Goal: Task Accomplishment & Management: Use online tool/utility

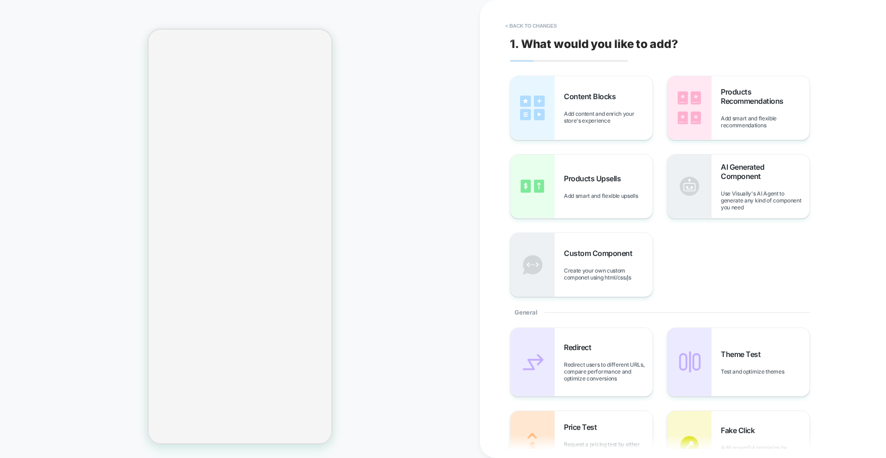
drag, startPoint x: 552, startPoint y: 106, endPoint x: 471, endPoint y: 121, distance: 82.6
click at [552, 106] on img at bounding box center [532, 108] width 44 height 64
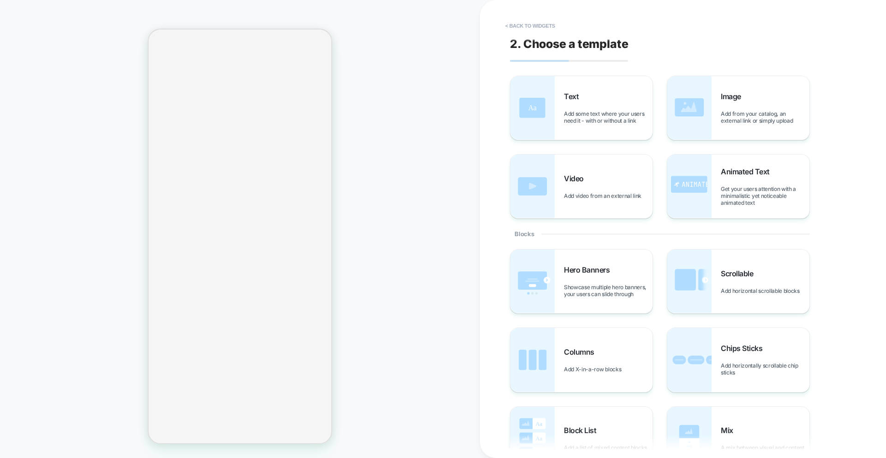
click at [751, 280] on div "Scrollable Add horizontal scrollable blocks" at bounding box center [765, 281] width 89 height 25
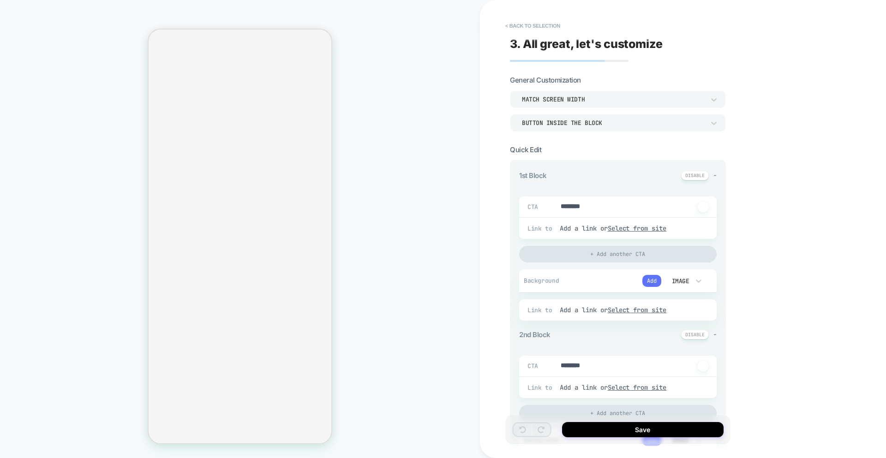
click at [658, 279] on button "Add" at bounding box center [651, 281] width 19 height 12
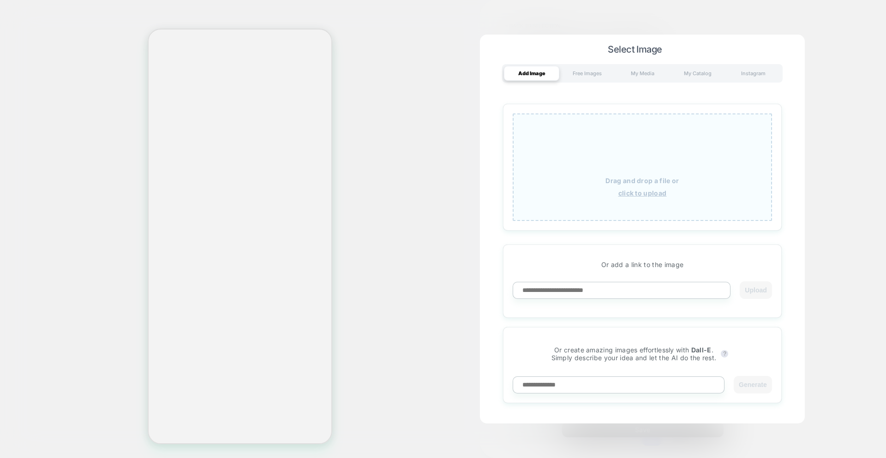
click at [624, 187] on div "Drag and drop a file or click to upload" at bounding box center [642, 168] width 259 height 108
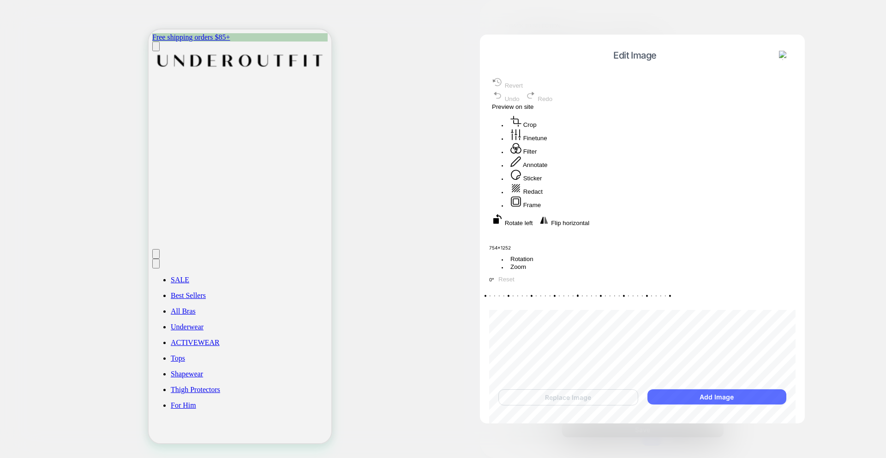
click at [710, 395] on button "Add Image" at bounding box center [716, 396] width 139 height 15
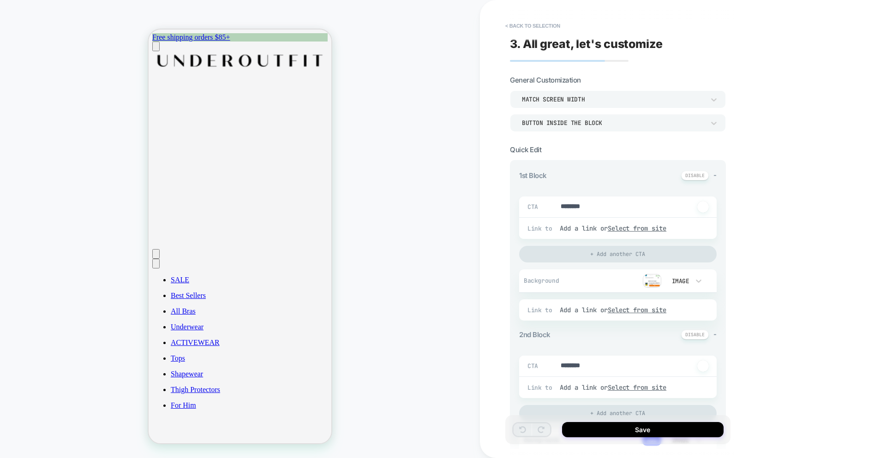
click at [653, 277] on img at bounding box center [652, 281] width 18 height 14
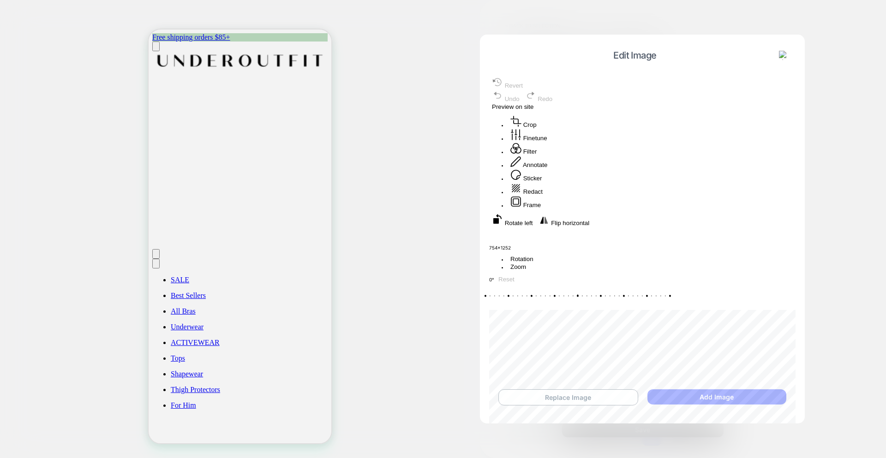
click at [566, 400] on button "Replace Image" at bounding box center [568, 397] width 140 height 16
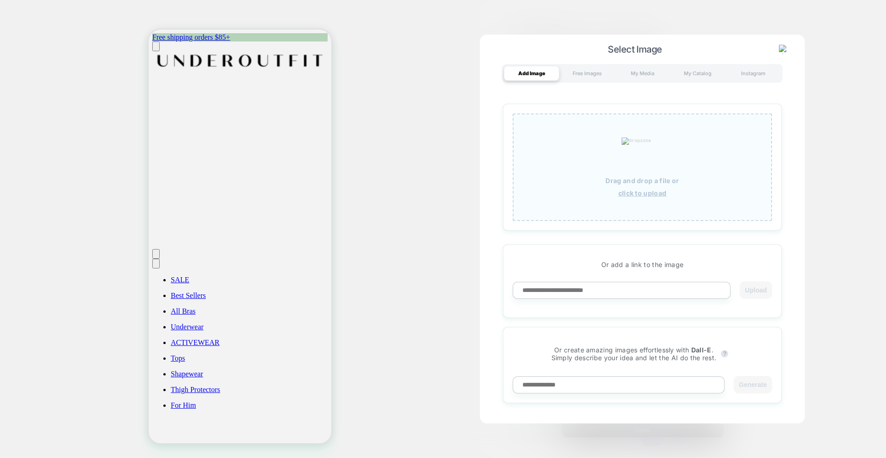
click at [601, 198] on div "Drag and drop a file or click to upload" at bounding box center [642, 168] width 259 height 108
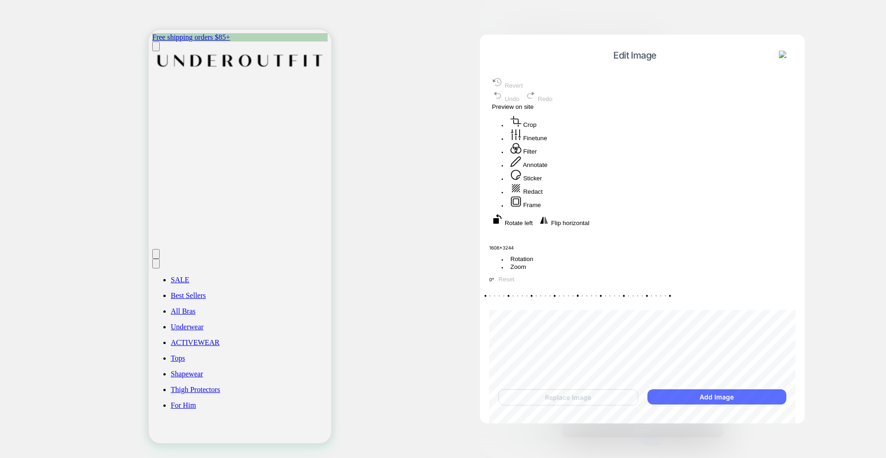
click at [684, 396] on button "Add Image" at bounding box center [716, 396] width 139 height 15
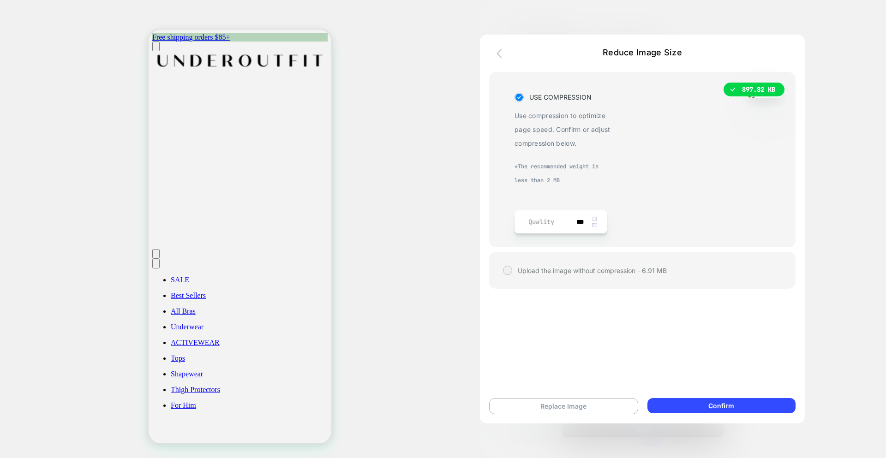
click at [498, 52] on icon "button" at bounding box center [500, 53] width 6 height 9
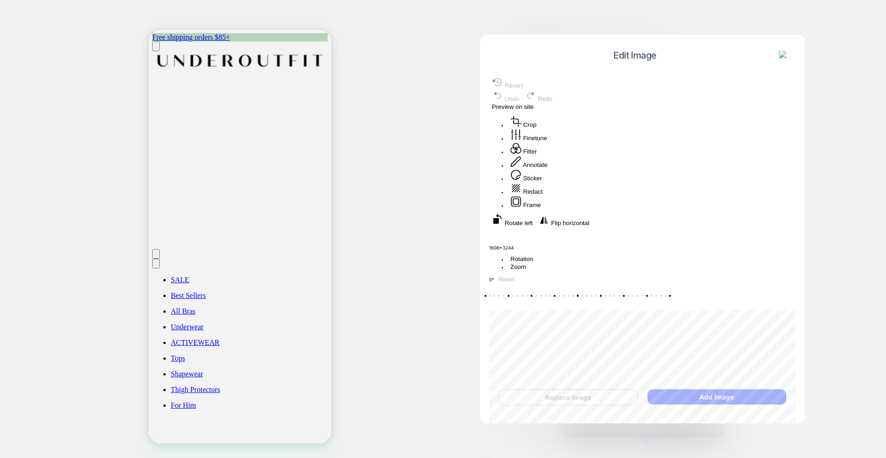
click at [789, 58] on button at bounding box center [783, 55] width 15 height 10
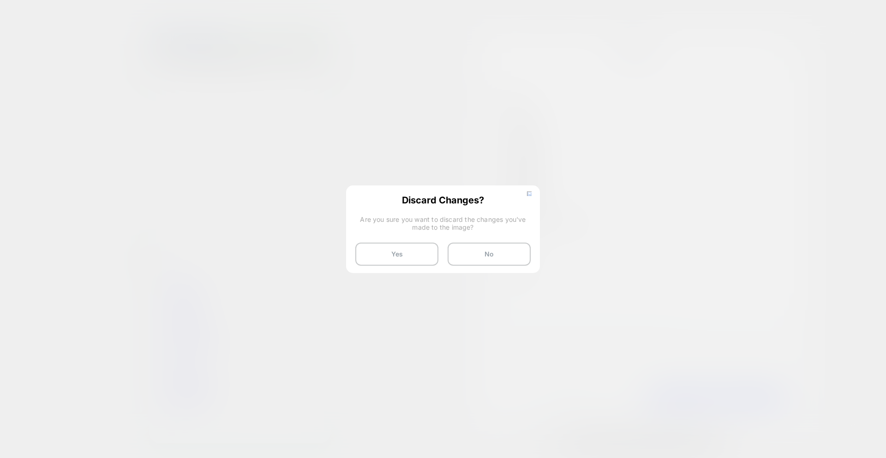
click at [389, 271] on div "Discard Changes? Are you sure you want to discard the changes you've made to th…" at bounding box center [443, 231] width 194 height 90
click at [393, 260] on button "Yes" at bounding box center [396, 254] width 83 height 23
type textarea "*"
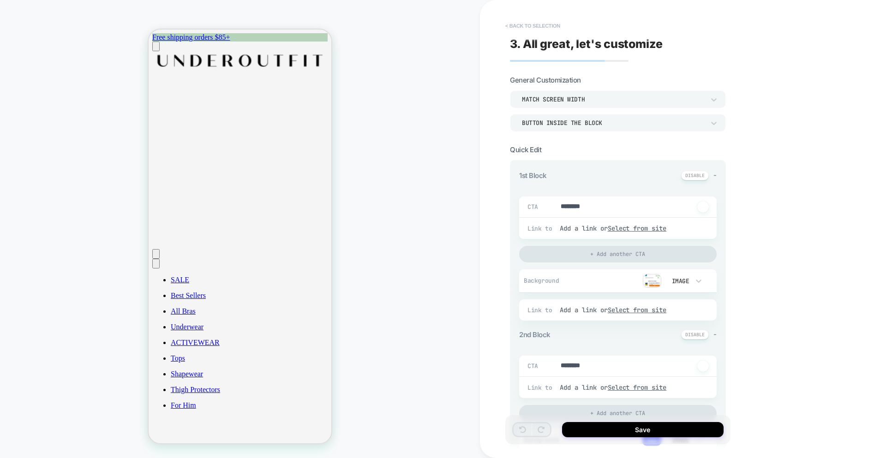
click at [535, 26] on button "< Back to selection" at bounding box center [533, 25] width 64 height 15
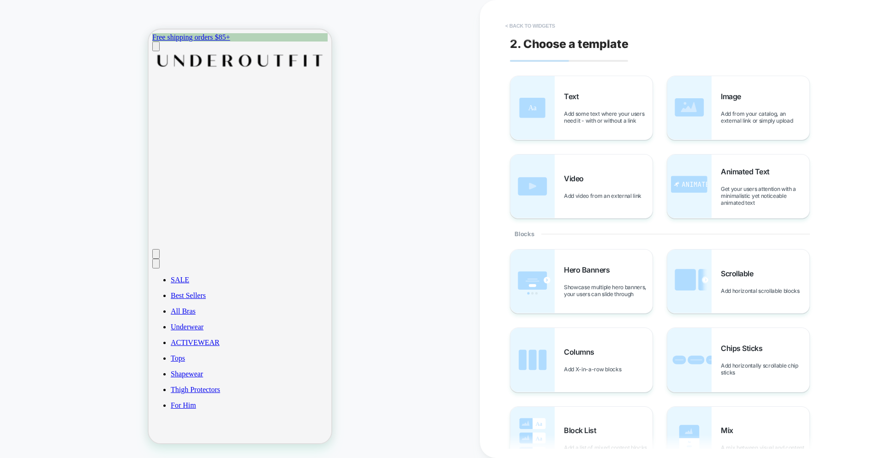
click at [532, 24] on button "< Back to widgets" at bounding box center [530, 25] width 59 height 15
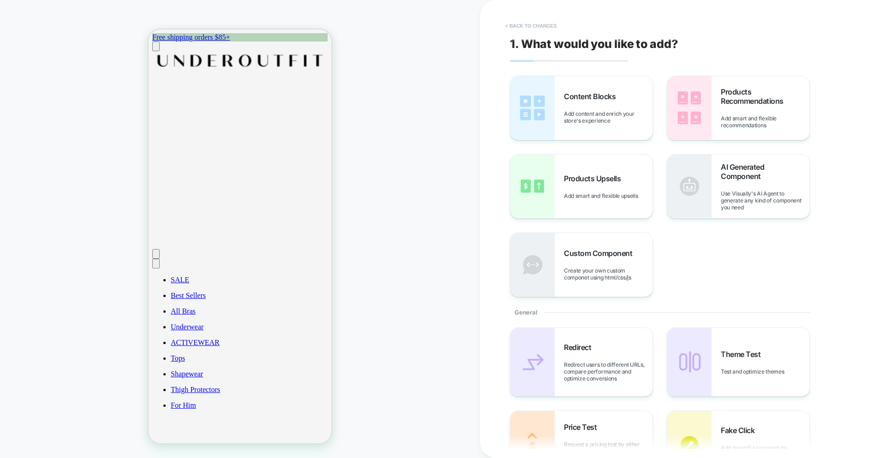
click at [511, 24] on button "< Back to changes" at bounding box center [531, 25] width 61 height 15
